Goal: Find specific page/section: Find specific page/section

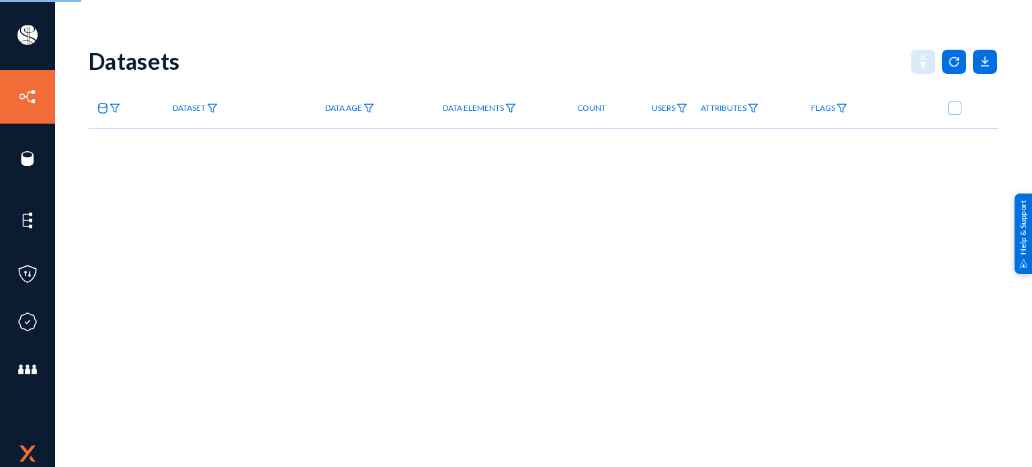
checkbox input "true"
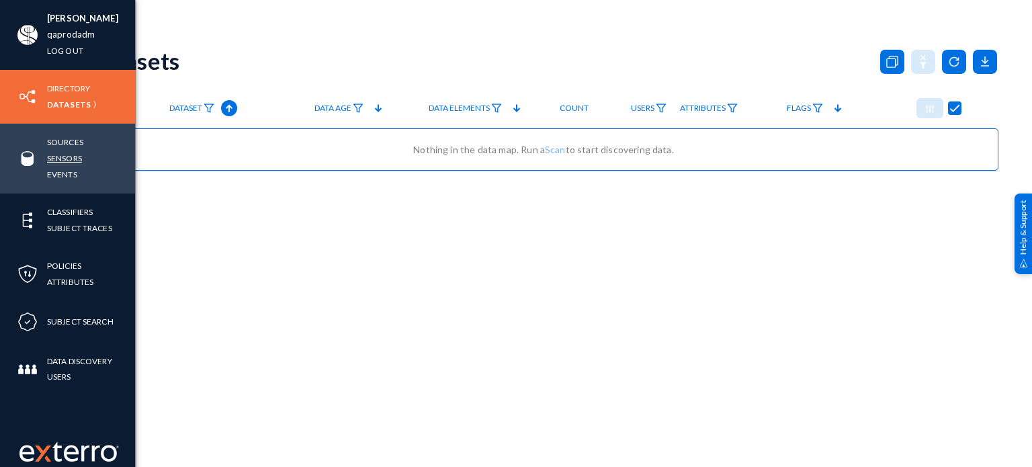
click at [67, 157] on link "Sensors" at bounding box center [64, 157] width 35 height 15
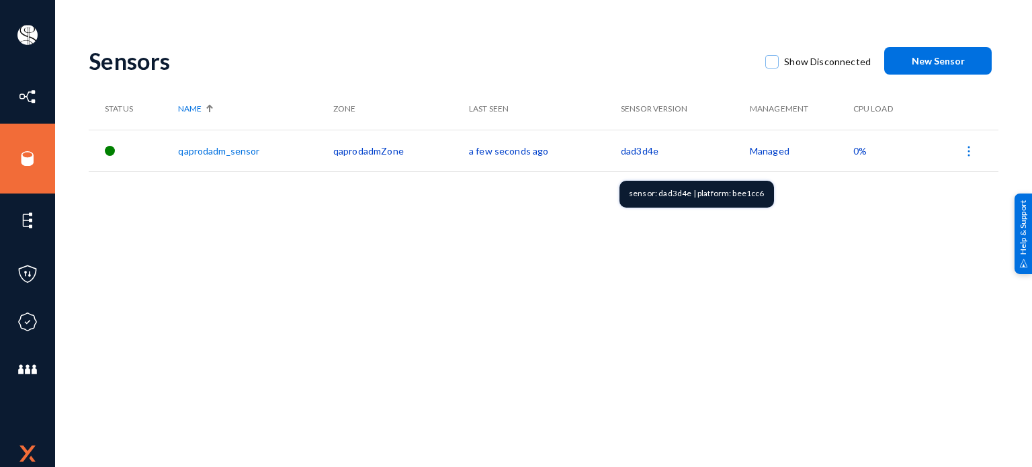
click at [738, 193] on div "sensor: dad3d4e | platform: bee1cc6" at bounding box center [696, 194] width 155 height 27
copy div "bee1cc6"
